Goal: Navigation & Orientation: Find specific page/section

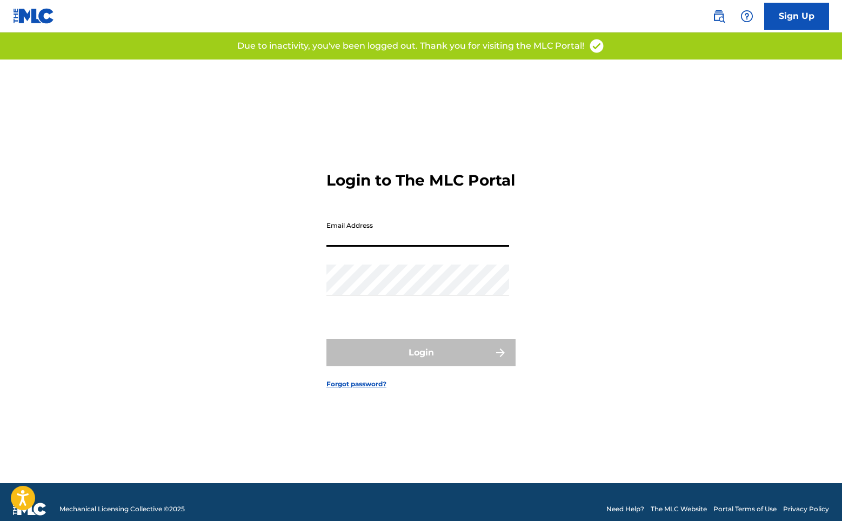
type input "[EMAIL_ADDRESS][DOMAIN_NAME]"
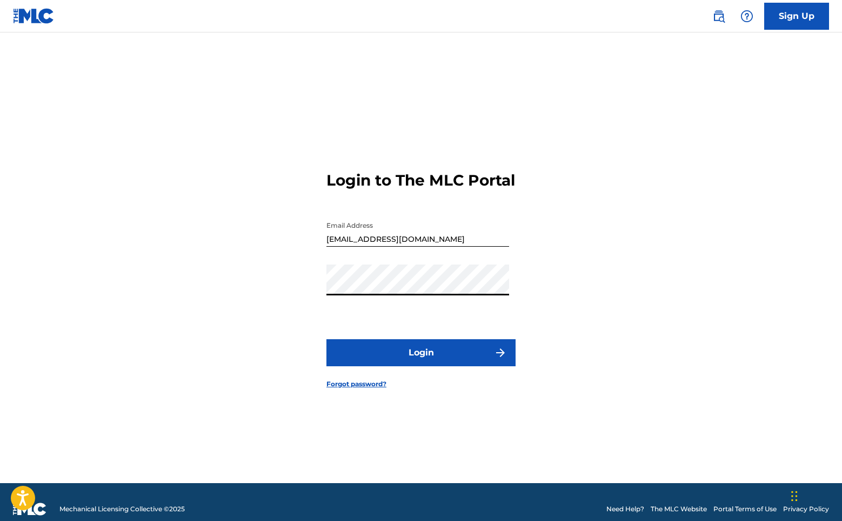
click at [421, 358] on button "Login" at bounding box center [420, 352] width 189 height 27
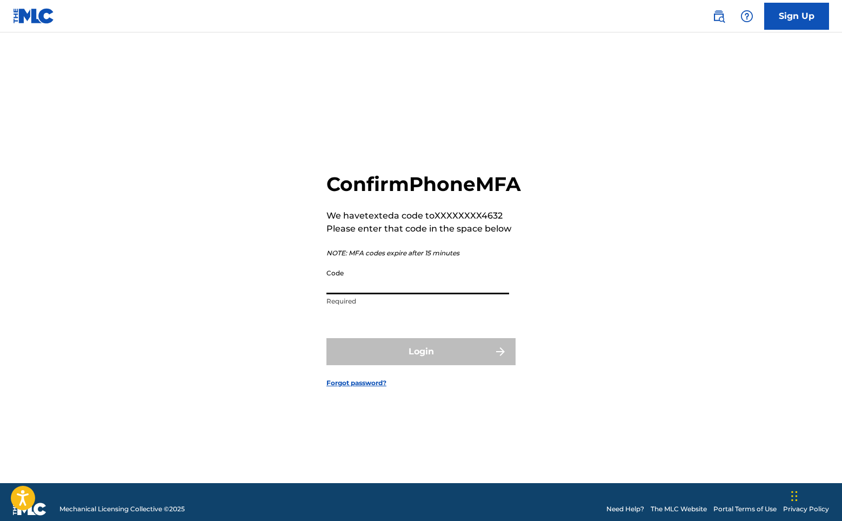
click at [405, 294] on input "Code" at bounding box center [417, 278] width 183 height 31
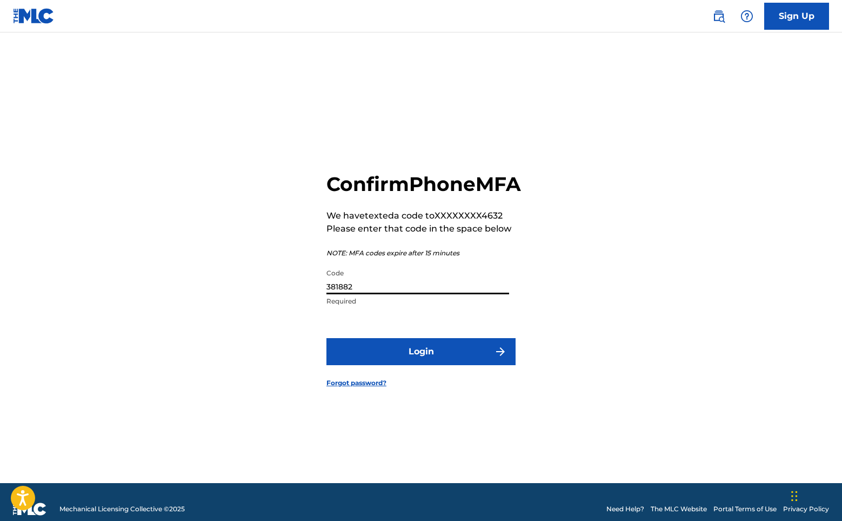
type input "381882"
click at [421, 363] on button "Login" at bounding box center [420, 351] width 189 height 27
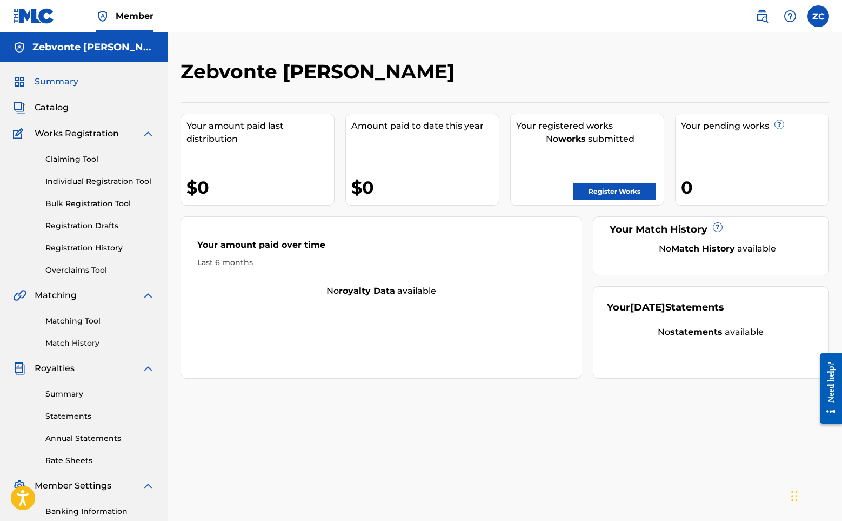
click at [67, 105] on span "Catalog" at bounding box center [52, 107] width 34 height 13
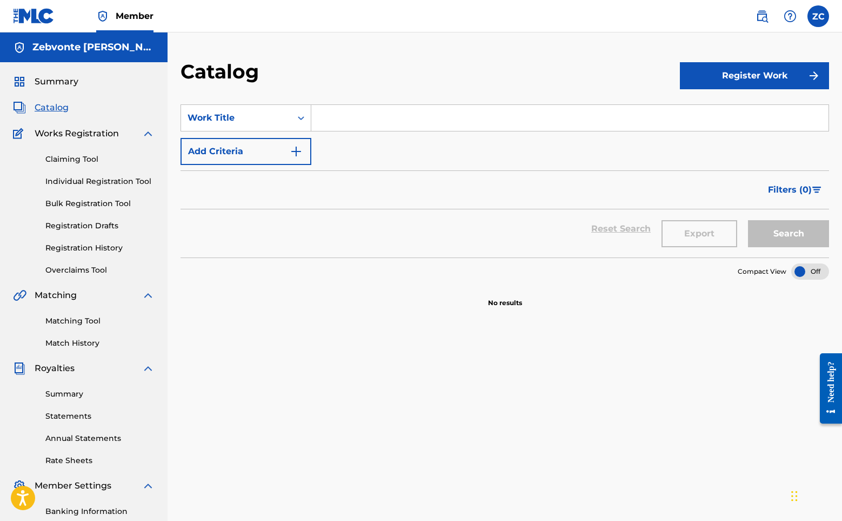
click at [67, 394] on link "Summary" at bounding box center [99, 393] width 109 height 11
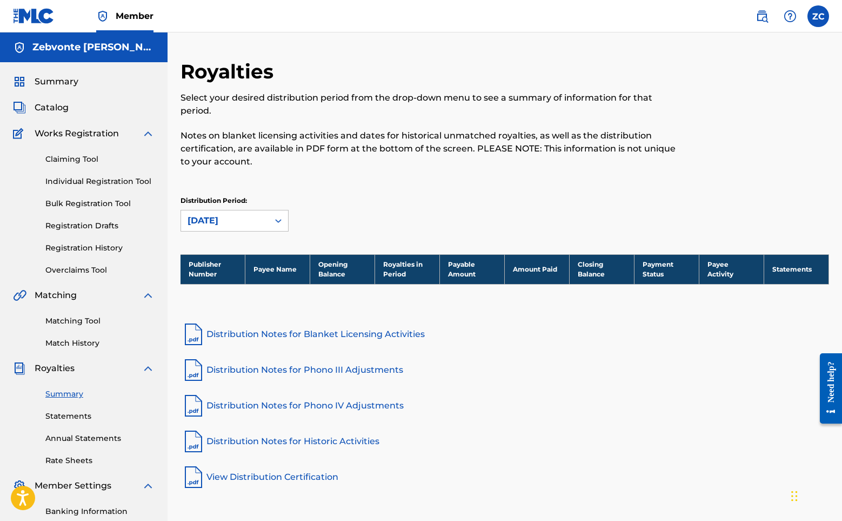
click at [43, 76] on span "Summary" at bounding box center [57, 81] width 44 height 13
